Goal: Task Accomplishment & Management: Complete application form

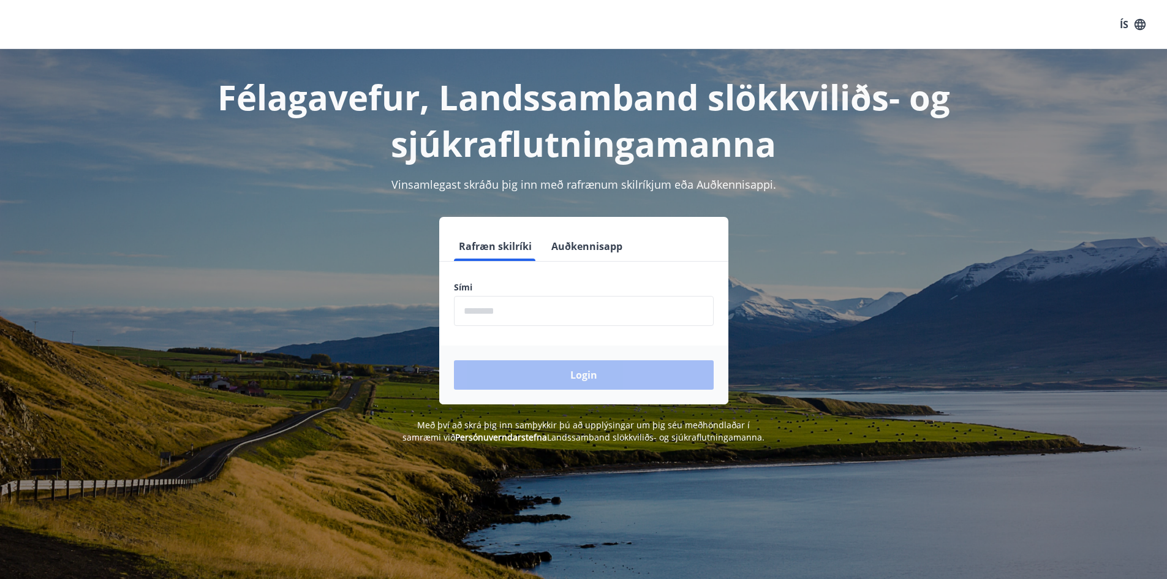
click at [542, 300] on input "phone" at bounding box center [584, 311] width 260 height 30
type input "********"
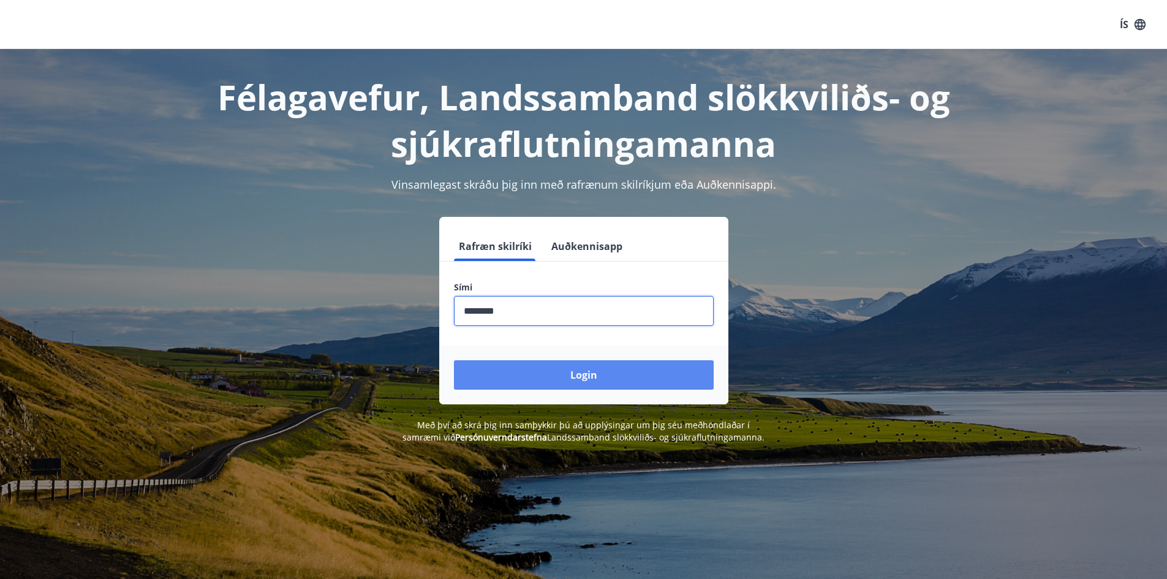
click at [585, 390] on div "Login" at bounding box center [583, 375] width 289 height 59
click at [583, 385] on button "Login" at bounding box center [584, 374] width 260 height 29
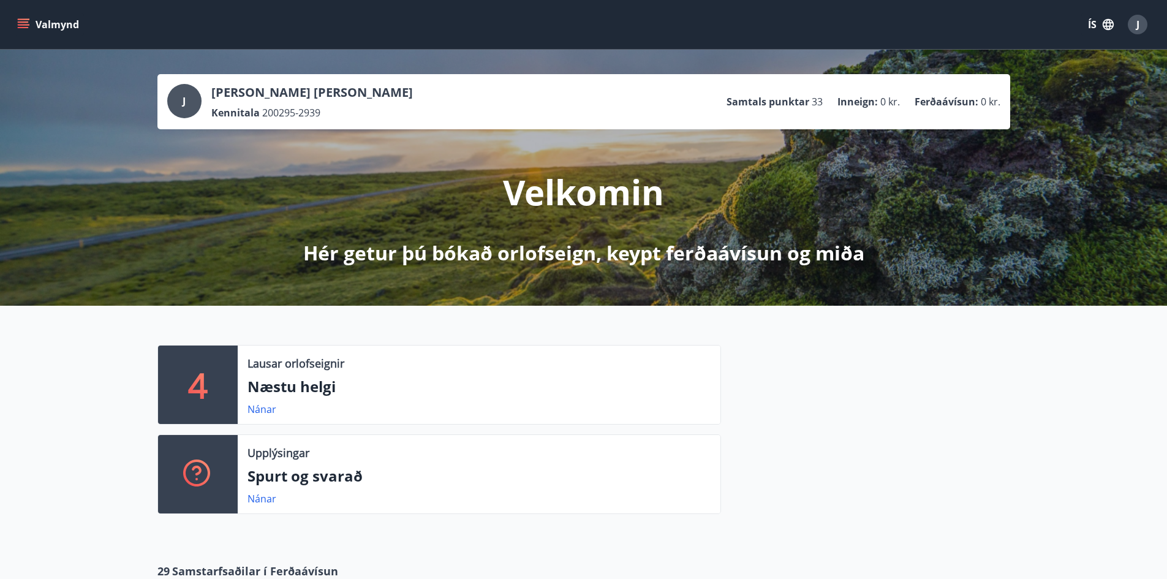
click at [16, 15] on button "Valmynd" at bounding box center [49, 24] width 69 height 22
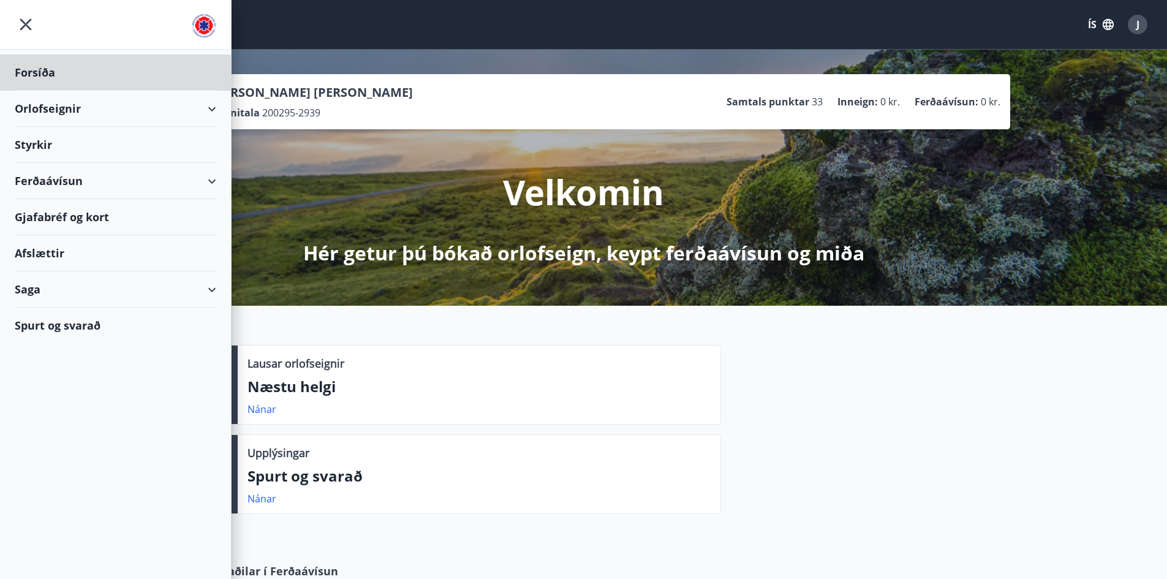
click at [50, 91] on div "Styrkir" at bounding box center [116, 73] width 202 height 36
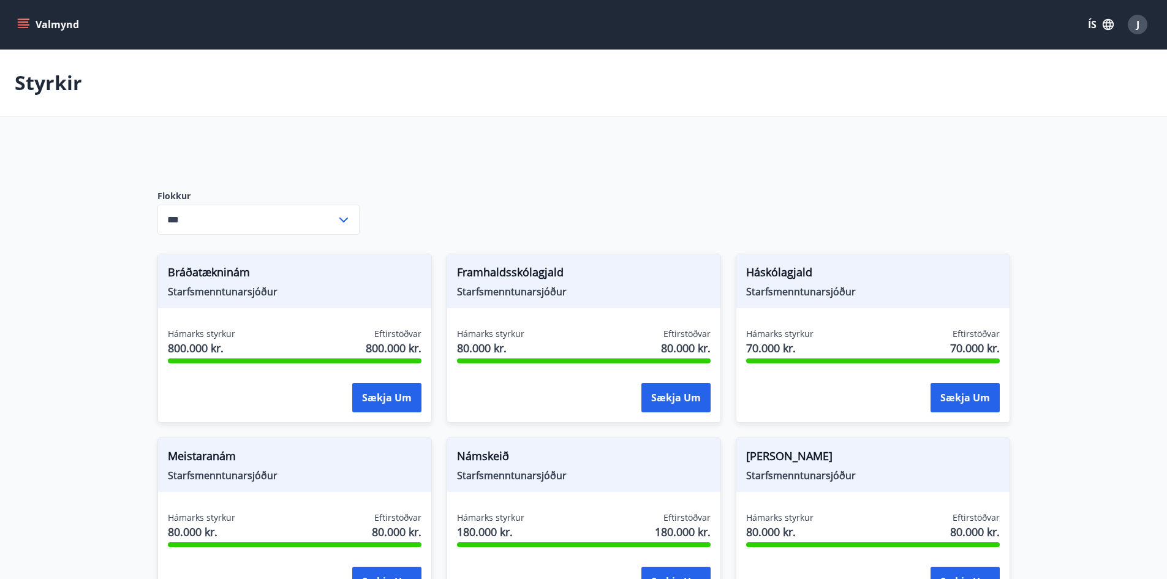
type input "***"
drag, startPoint x: 568, startPoint y: 278, endPoint x: 458, endPoint y: 275, distance: 109.7
click at [458, 275] on span "Framhaldsskólagjald" at bounding box center [584, 274] width 254 height 21
copy span "Framhaldsskólagjald"
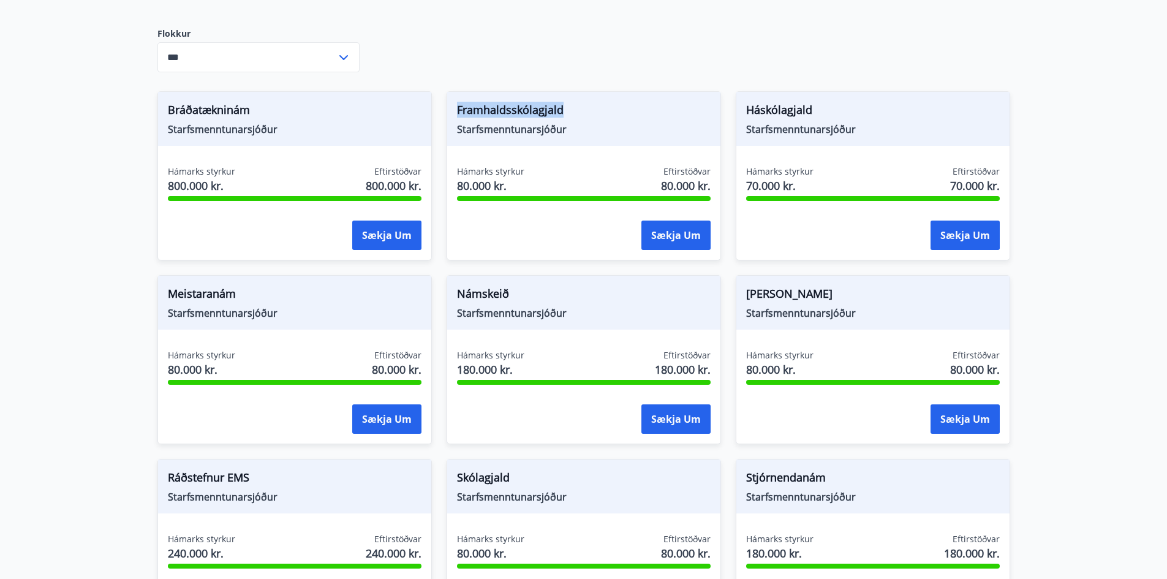
scroll to position [184, 0]
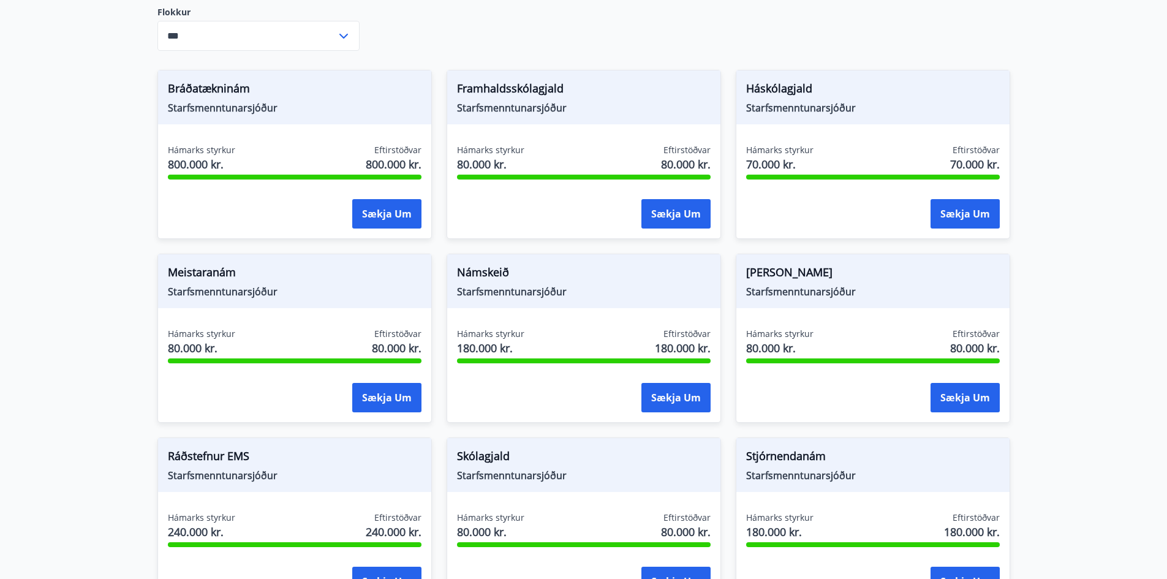
click at [564, 146] on div "Hámarks styrkur 80.000 kr. Eftirstöðvar 80.000 kr." at bounding box center [584, 159] width 254 height 31
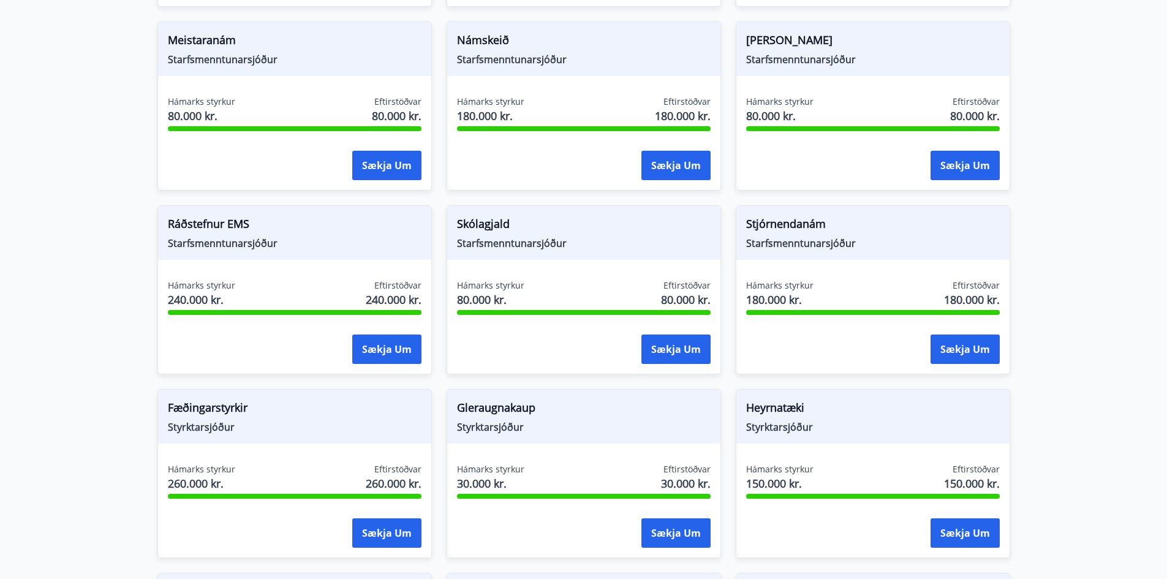
scroll to position [429, 0]
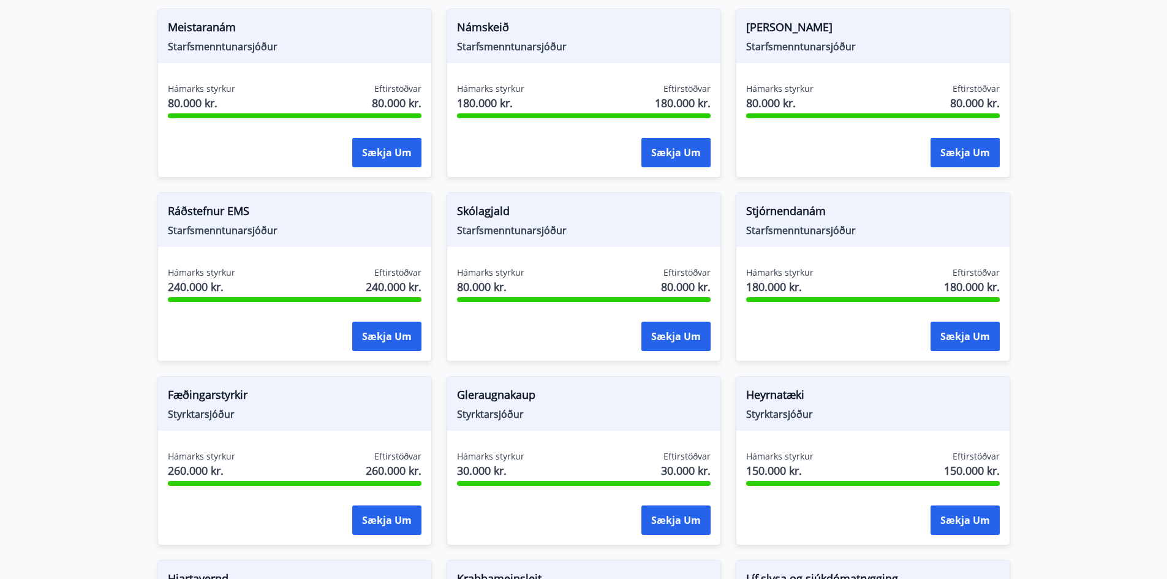
click at [477, 210] on span "Skólagjald" at bounding box center [584, 213] width 254 height 21
click at [487, 228] on span "Starfsmenntunarsjóður" at bounding box center [584, 230] width 254 height 13
click at [694, 325] on button "Sækja um" at bounding box center [676, 336] width 69 height 29
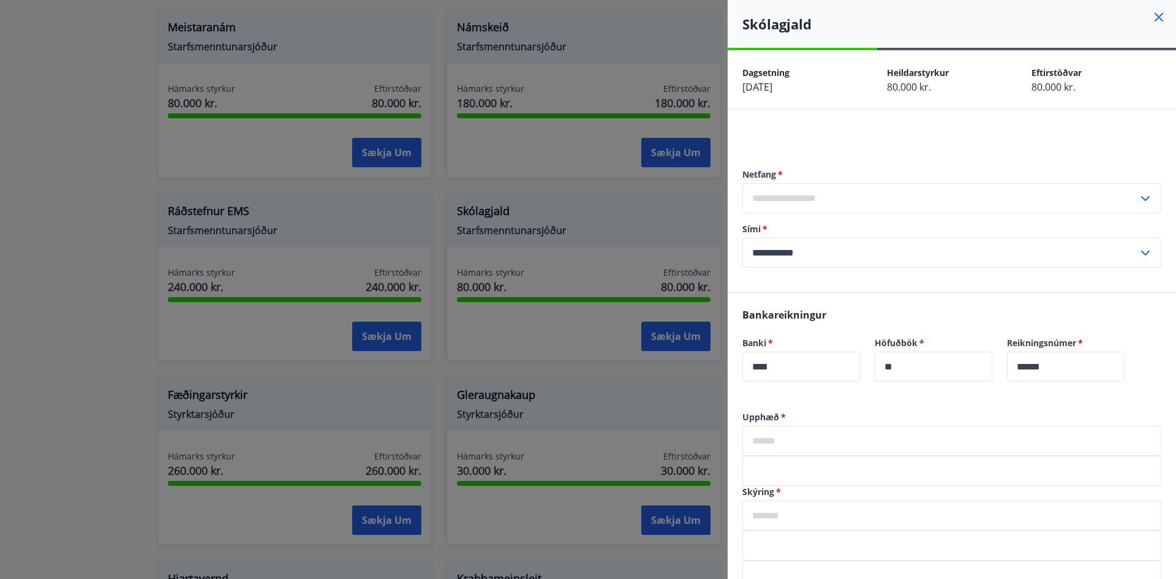
click at [1152, 21] on icon at bounding box center [1159, 17] width 15 height 15
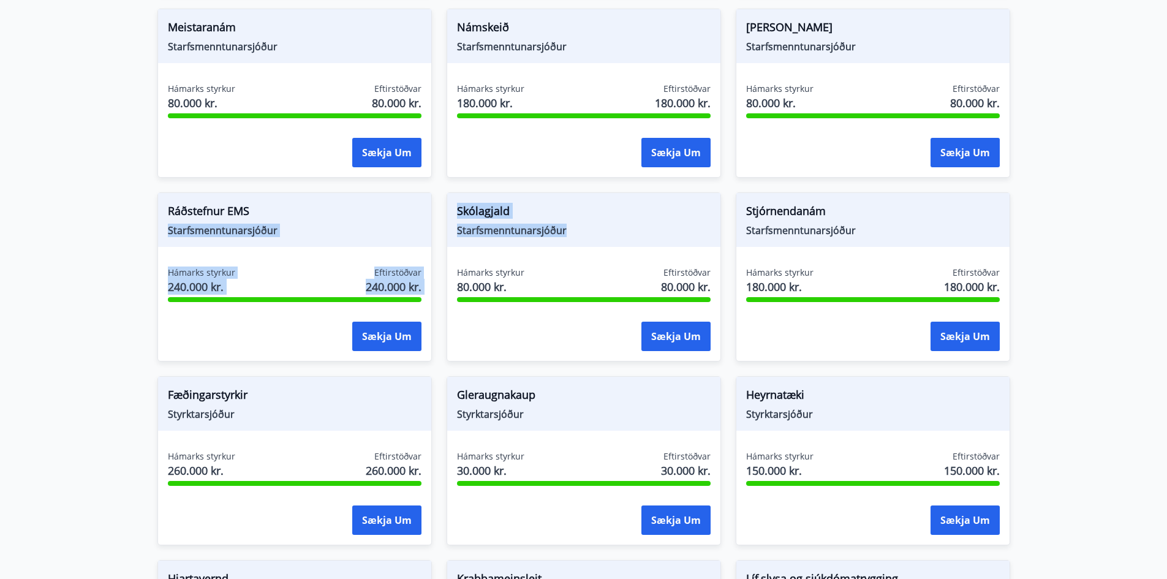
drag, startPoint x: 574, startPoint y: 228, endPoint x: 367, endPoint y: 202, distance: 208.1
click at [624, 237] on div "Skólagjald Starfsmenntunarsjóður" at bounding box center [583, 220] width 273 height 54
drag, startPoint x: 642, startPoint y: 237, endPoint x: 432, endPoint y: 216, distance: 211.3
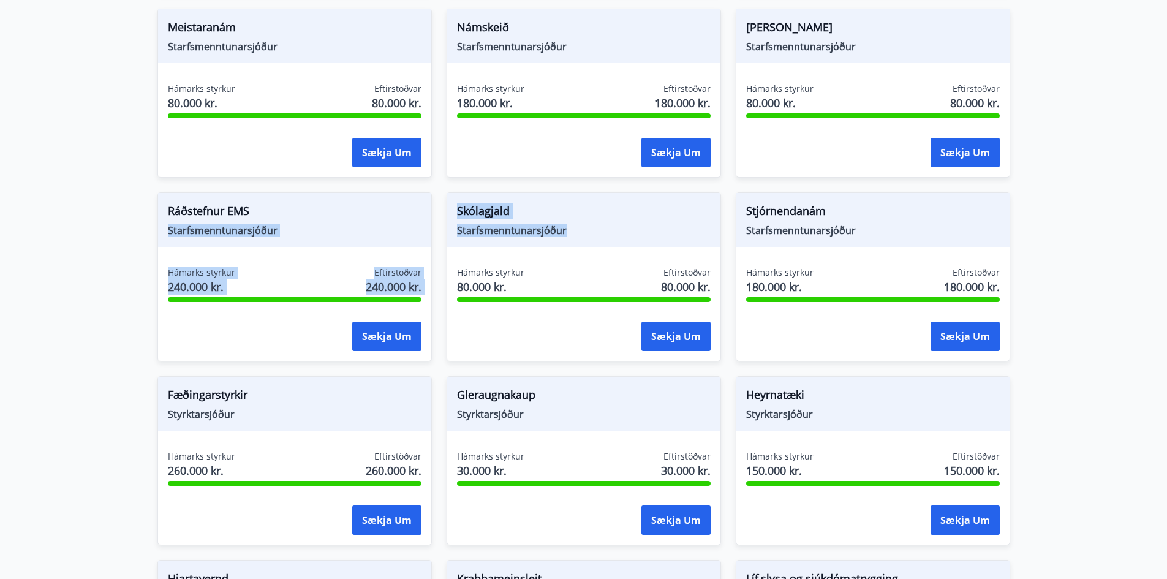
click at [569, 216] on span "Skólagjald" at bounding box center [584, 213] width 254 height 21
